Goal: Task Accomplishment & Management: Use online tool/utility

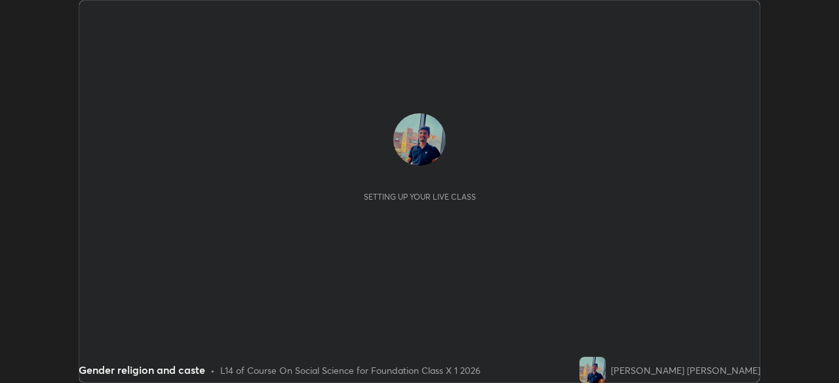
scroll to position [383, 838]
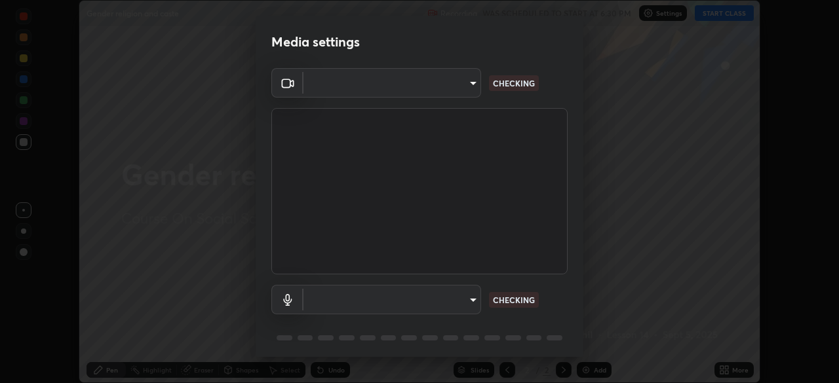
type input "1bfaa20297856ad55121efd0a2483a8db671bf9dcc0dce8dfcec0bded7d65c17"
type input "default"
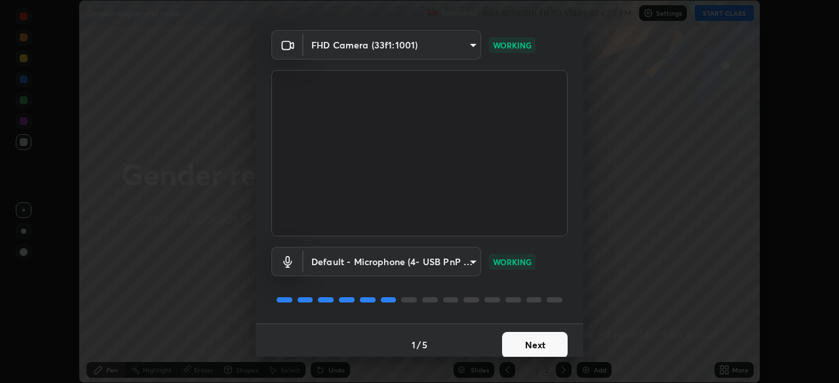
scroll to position [47, 0]
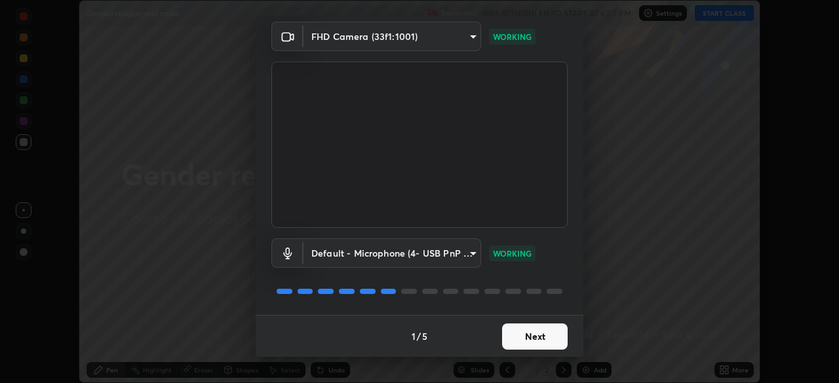
click at [516, 337] on button "Next" at bounding box center [535, 337] width 66 height 26
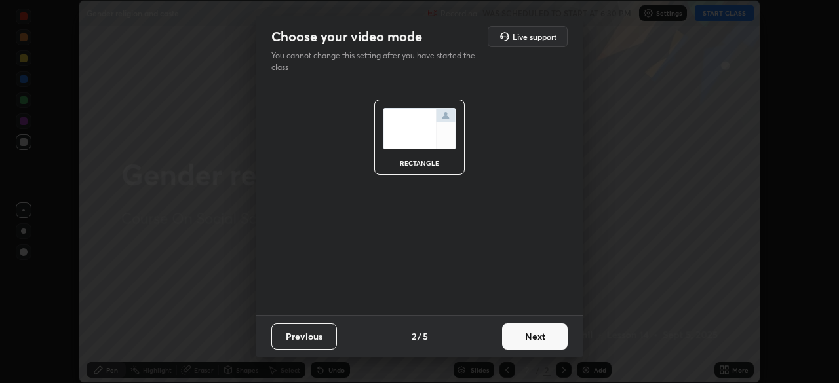
scroll to position [0, 0]
click at [521, 339] on button "Next" at bounding box center [535, 337] width 66 height 26
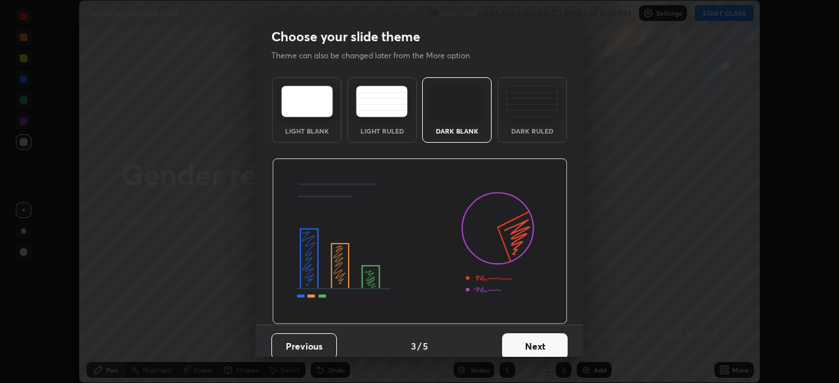
click at [524, 340] on button "Next" at bounding box center [535, 347] width 66 height 26
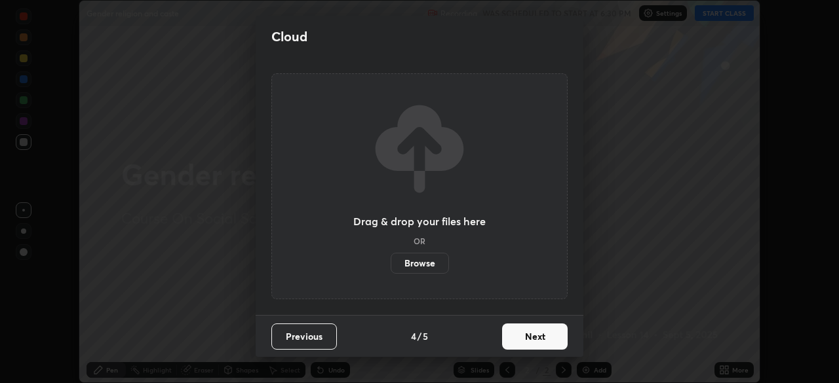
click at [527, 340] on button "Next" at bounding box center [535, 337] width 66 height 26
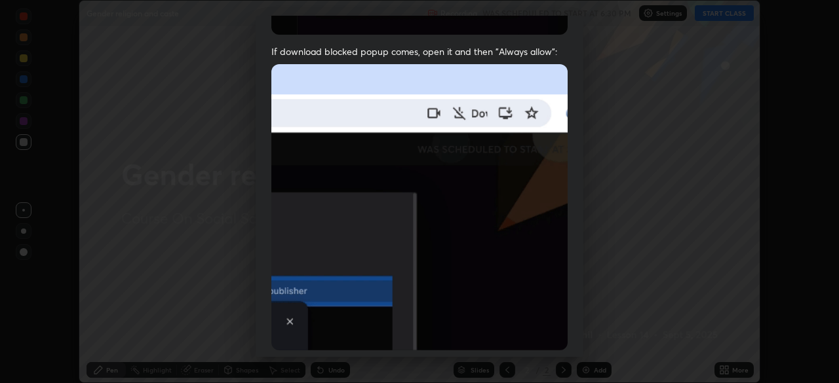
scroll to position [314, 0]
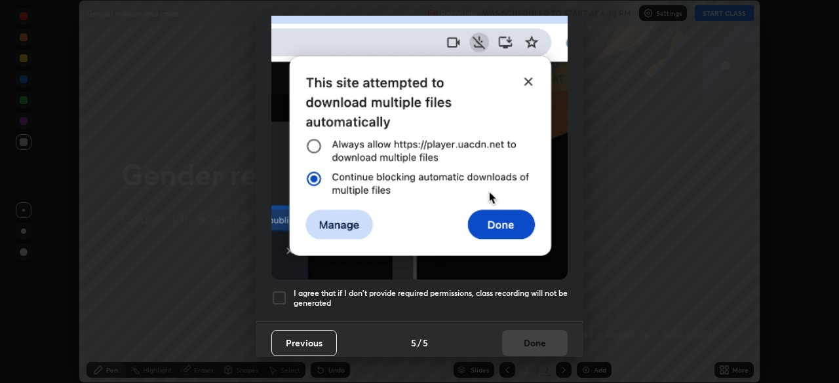
click at [473, 288] on h5 "I agree that if I don't provide required permissions, class recording will not …" at bounding box center [431, 298] width 274 height 20
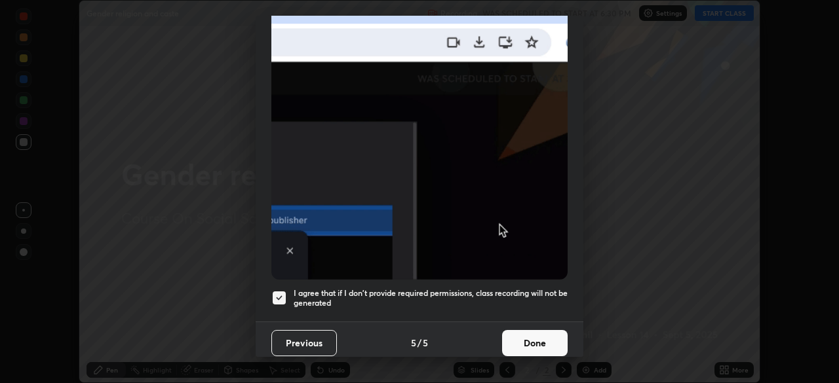
click at [518, 335] on button "Done" at bounding box center [535, 343] width 66 height 26
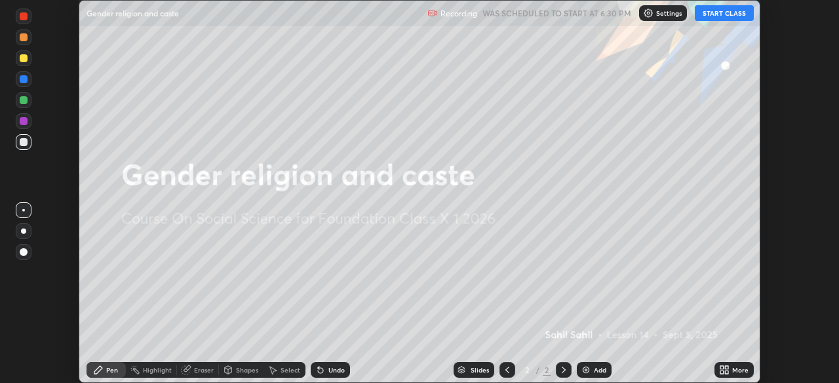
click at [708, 12] on button "START CLASS" at bounding box center [724, 13] width 59 height 16
click at [590, 368] on div "Add" at bounding box center [594, 370] width 35 height 16
